Goal: Task Accomplishment & Management: Use online tool/utility

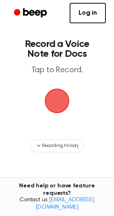
click at [64, 97] on span "button" at bounding box center [57, 100] width 23 height 23
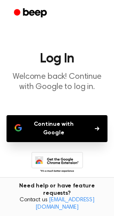
click at [99, 127] on icon "button" at bounding box center [97, 128] width 4 height 5
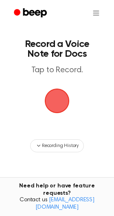
click at [57, 104] on span "button" at bounding box center [57, 100] width 23 height 23
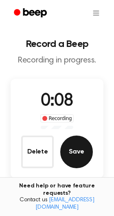
click at [73, 154] on button "Save" at bounding box center [76, 152] width 33 height 33
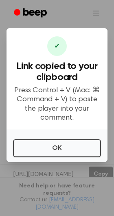
click at [56, 165] on div at bounding box center [57, 108] width 114 height 216
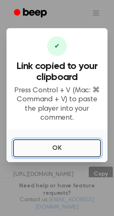
click at [59, 142] on button "OK" at bounding box center [57, 148] width 88 height 18
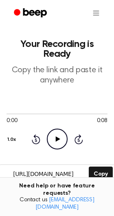
click at [58, 139] on icon at bounding box center [58, 138] width 4 height 5
